Goal: Check status: Check status

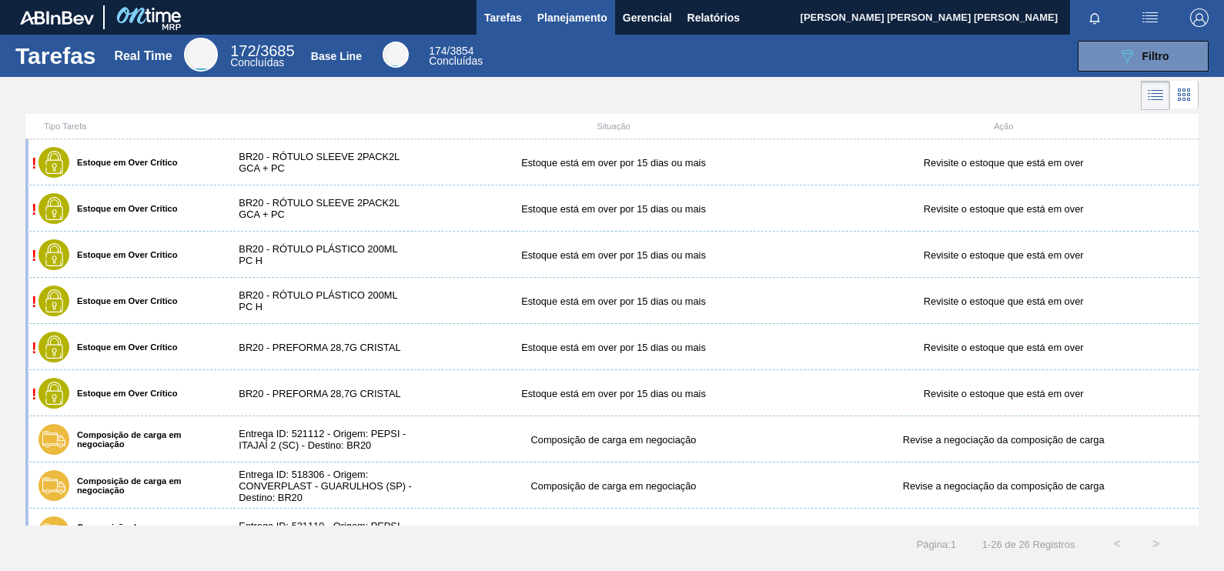
click at [577, 15] on span "Planejamento" at bounding box center [572, 17] width 70 height 18
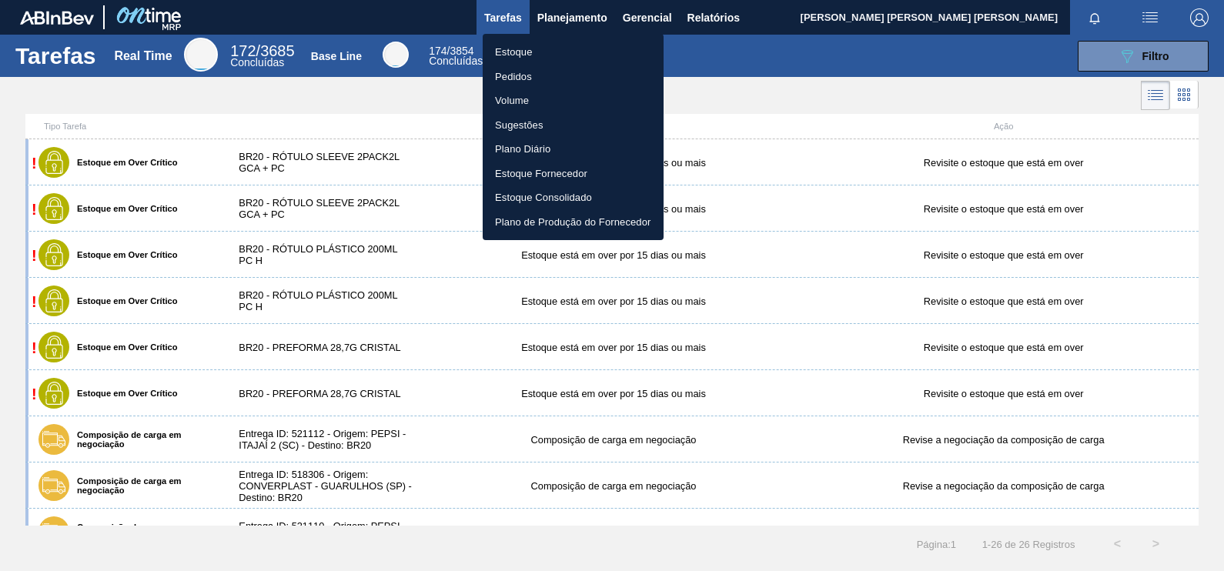
click at [520, 73] on li "Pedidos" at bounding box center [573, 77] width 181 height 25
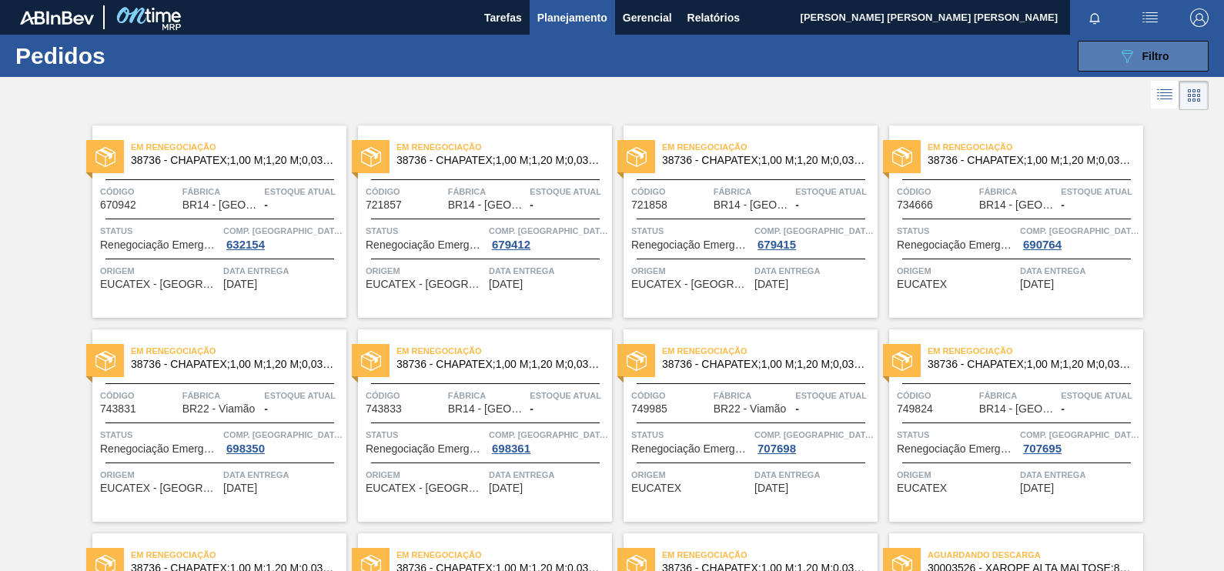
click at [1169, 58] on button "089F7B8B-B2A5-4AFE-B5C0-19BA573D28AC Filtro" at bounding box center [1143, 56] width 131 height 31
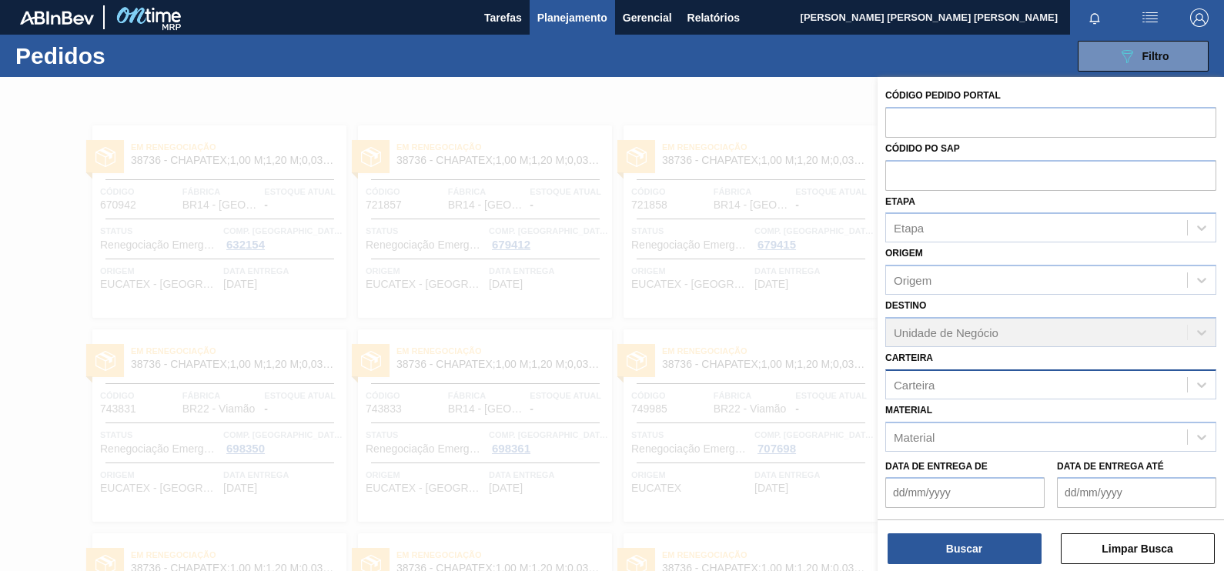
click at [918, 387] on div "Carteira" at bounding box center [914, 384] width 41 height 13
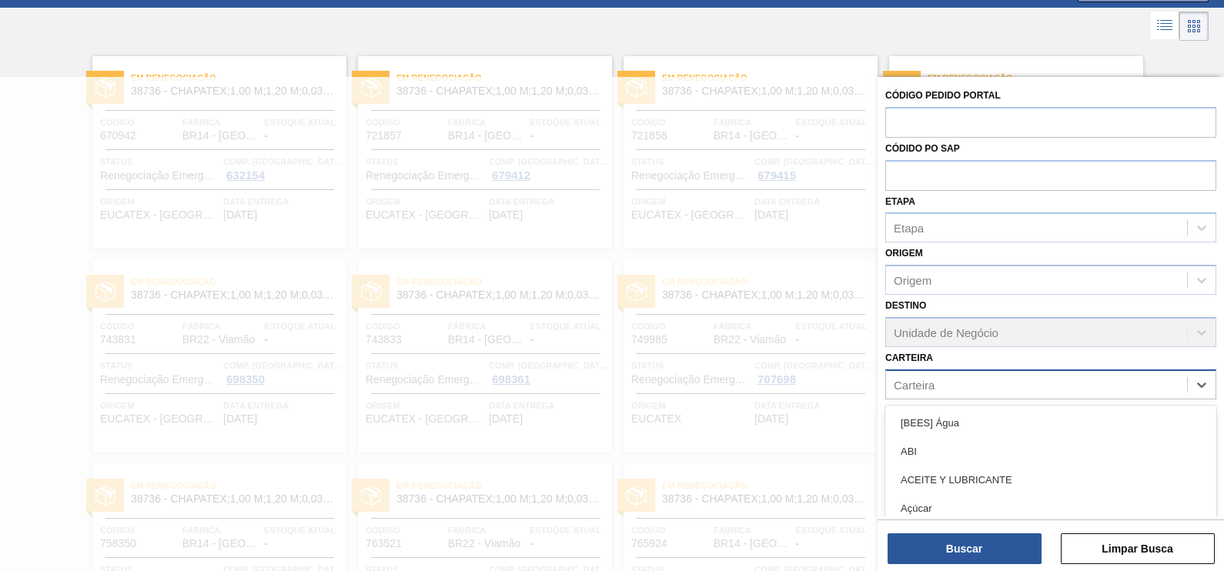
scroll to position [69, 0]
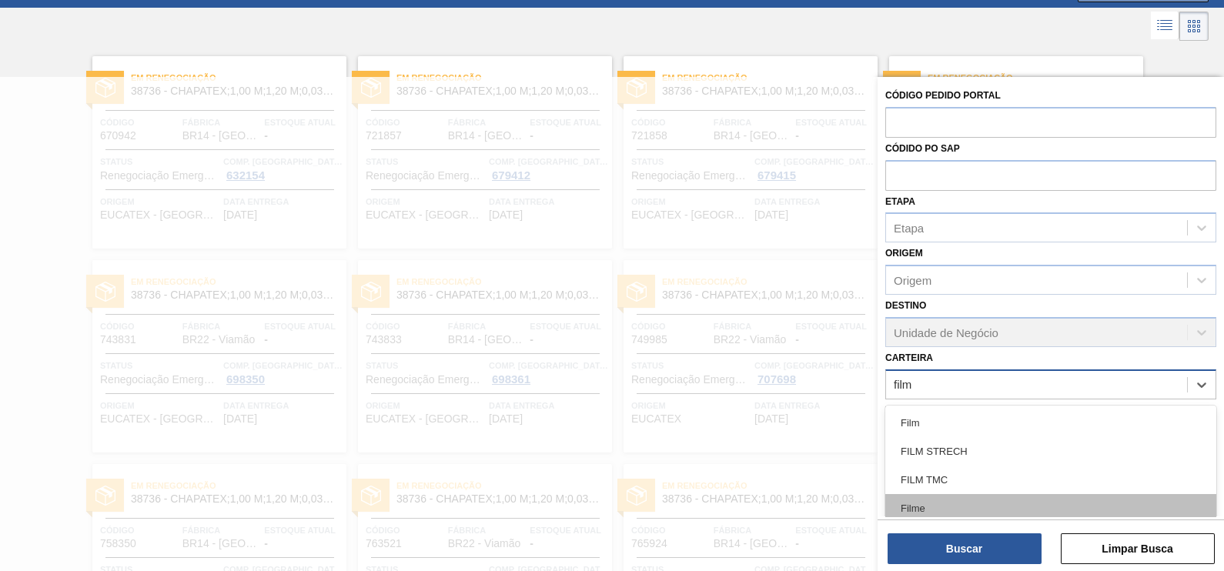
type input "filme"
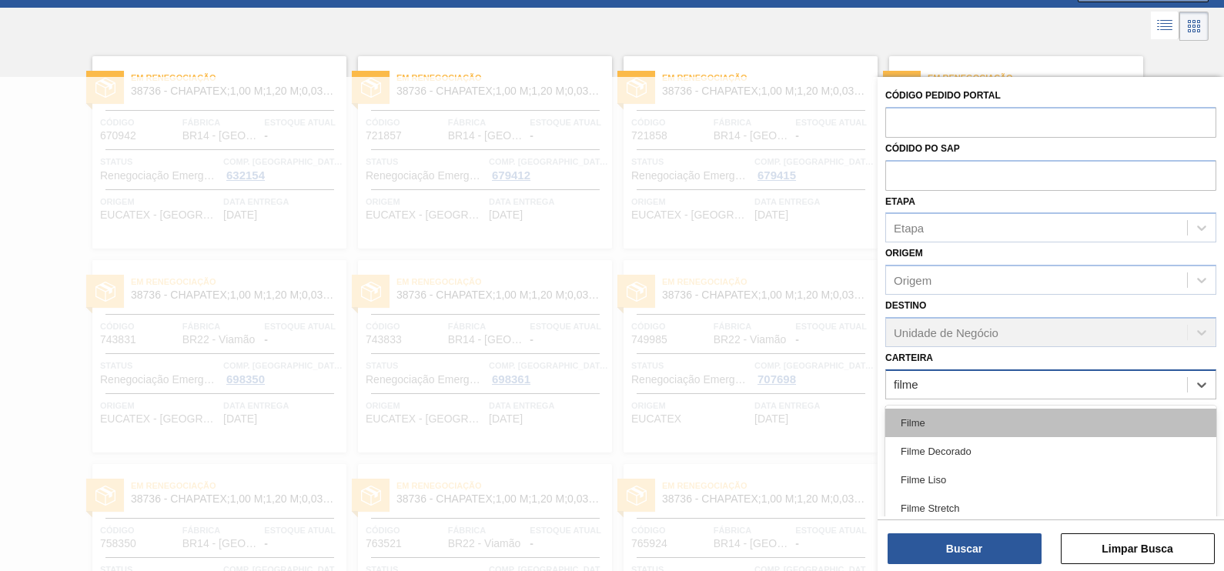
click at [930, 424] on div "Filme" at bounding box center [1050, 423] width 331 height 28
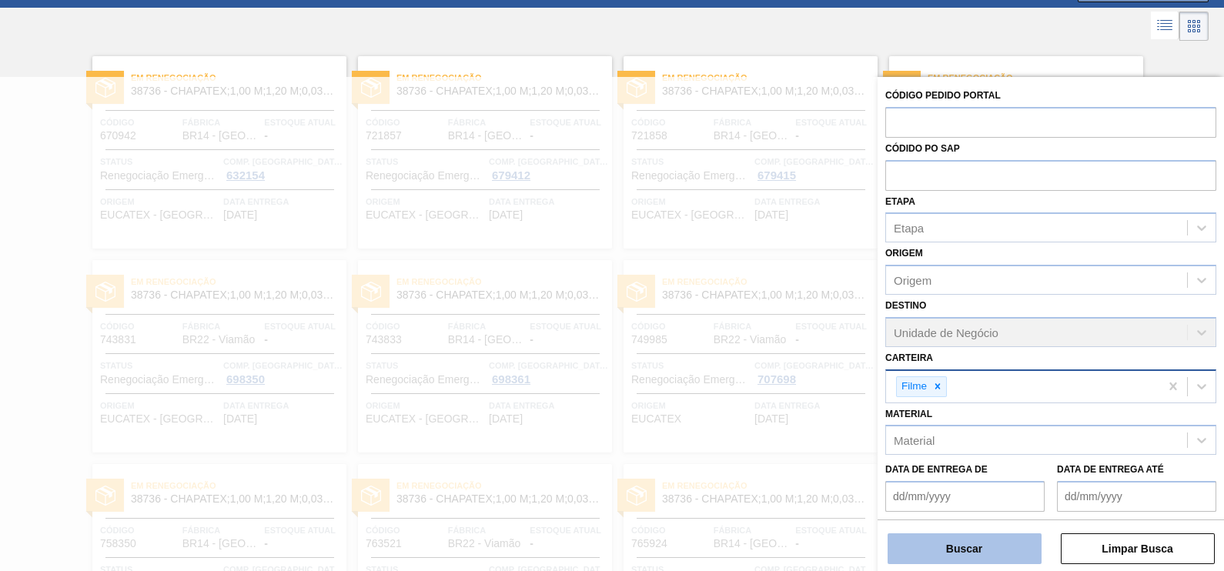
click at [966, 555] on button "Buscar" at bounding box center [965, 548] width 154 height 31
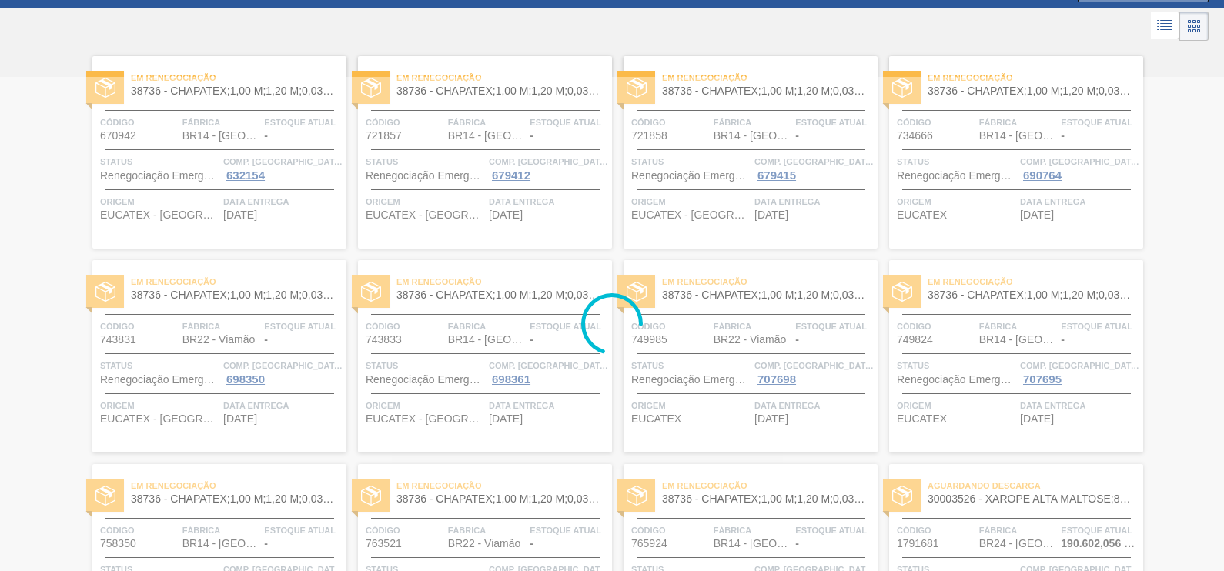
click at [1192, 13] on li at bounding box center [1193, 26] width 29 height 29
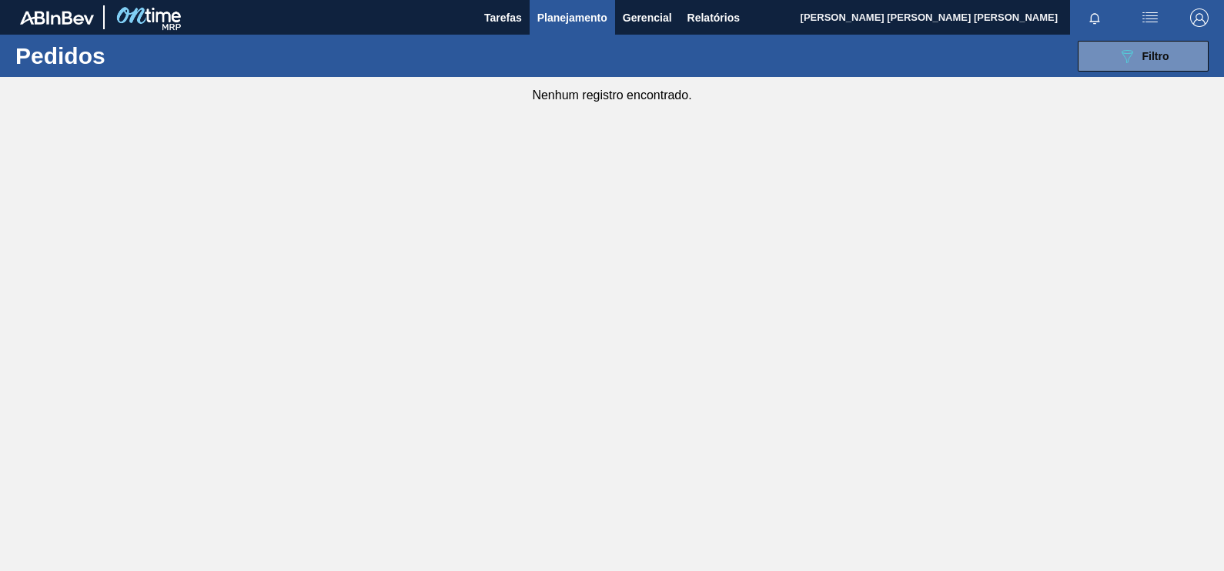
scroll to position [0, 0]
click at [1139, 45] on button "089F7B8B-B2A5-4AFE-B5C0-19BA573D28AC Filtro" at bounding box center [1143, 56] width 131 height 31
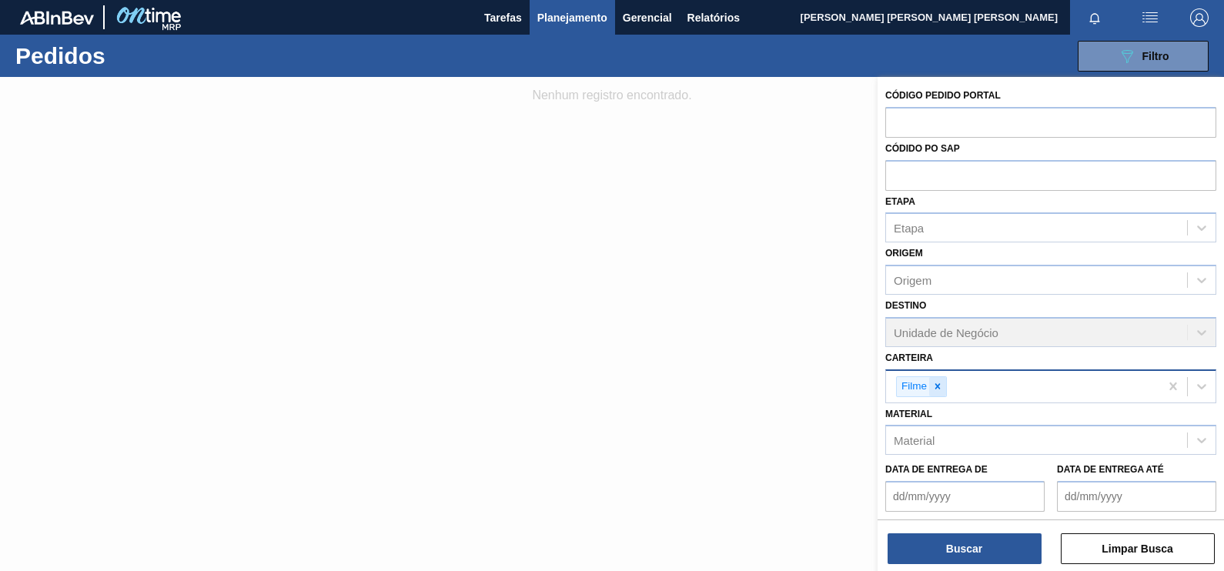
click at [935, 383] on icon at bounding box center [937, 386] width 11 height 11
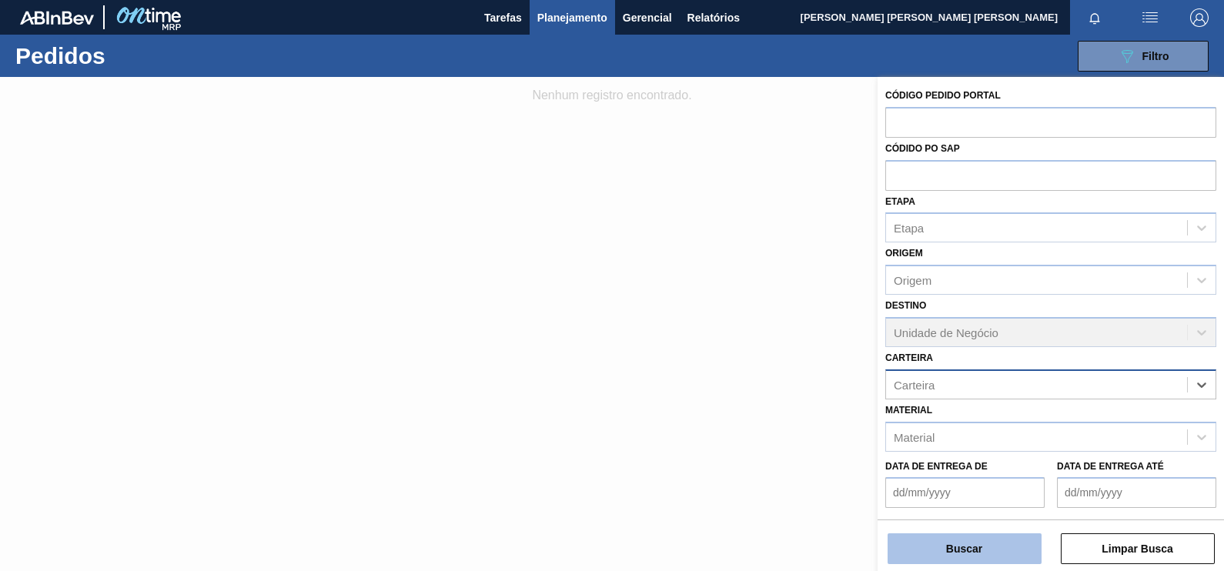
click at [968, 547] on button "Buscar" at bounding box center [965, 548] width 154 height 31
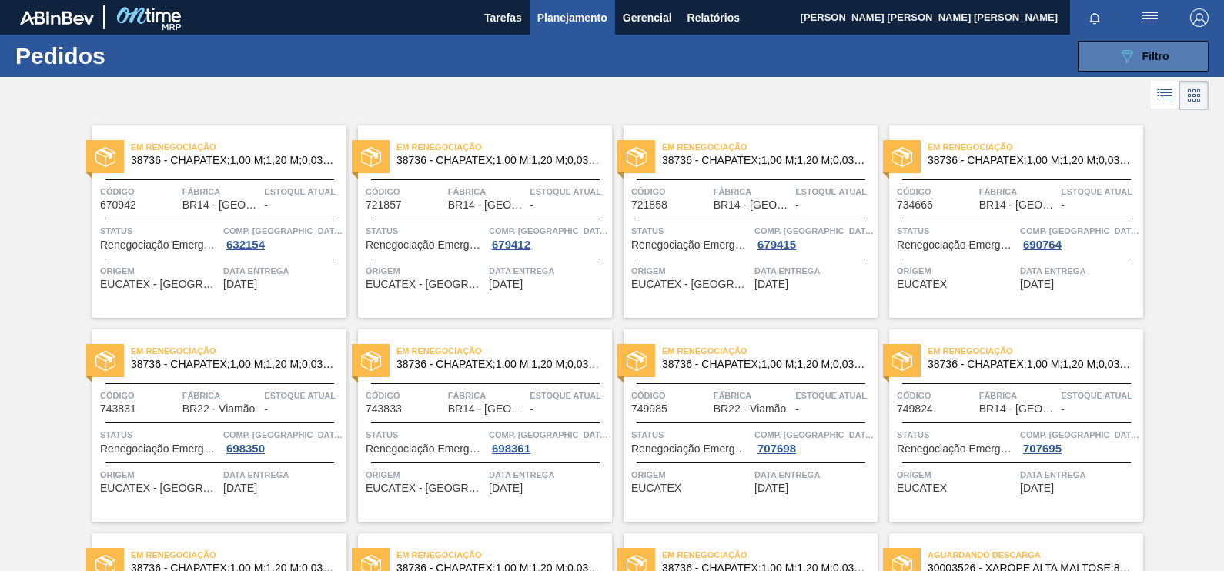
click at [1152, 47] on div "089F7B8B-B2A5-4AFE-B5C0-19BA573D28AC Filtro" at bounding box center [1144, 56] width 52 height 18
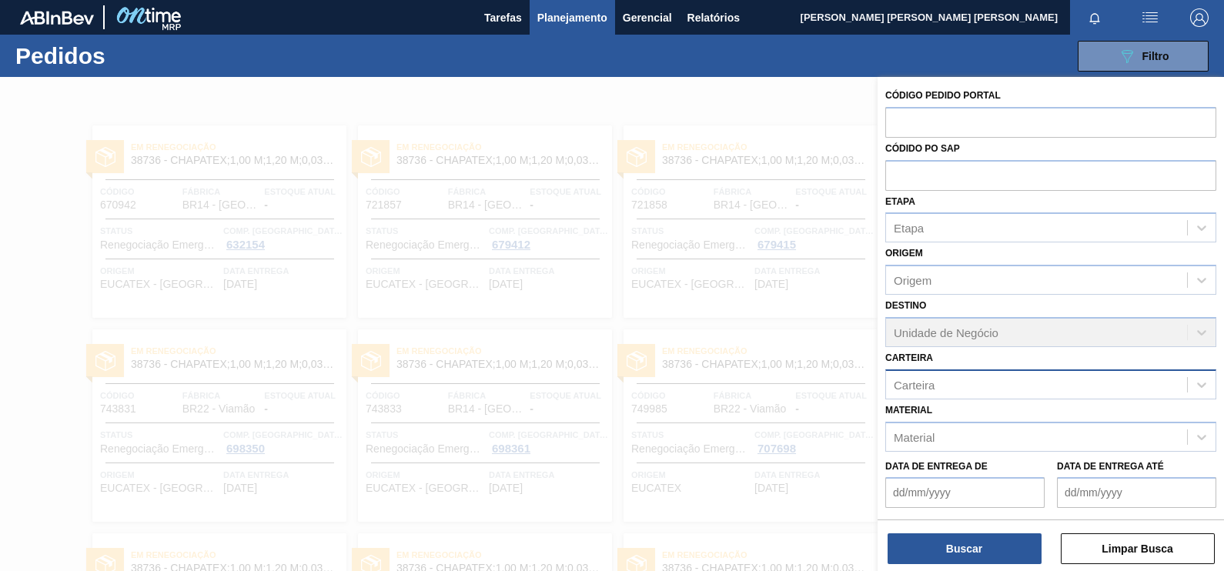
click at [808, 283] on div at bounding box center [612, 362] width 1224 height 571
